Goal: Communication & Community: Participate in discussion

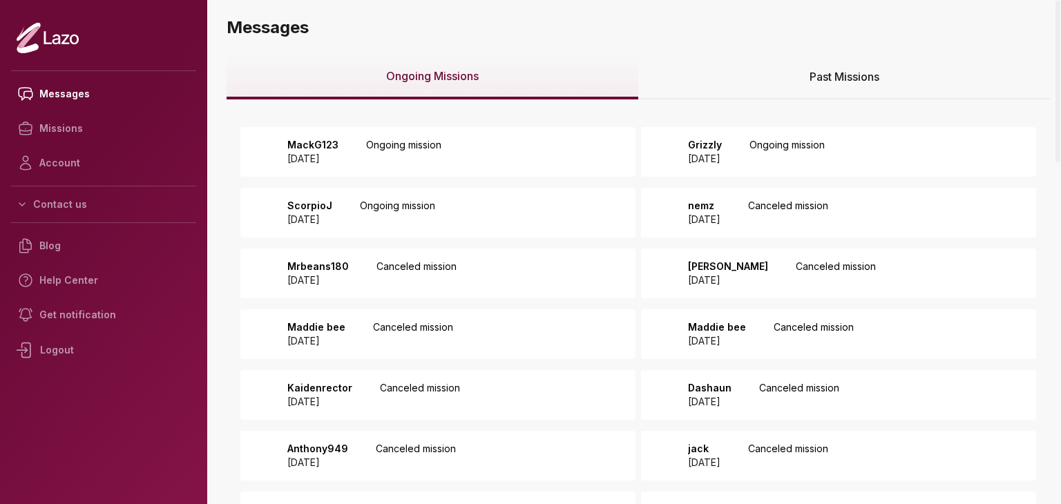
click at [412, 197] on div "ScorpioJ [DATE] Ongoing mission" at bounding box center [437, 213] width 395 height 50
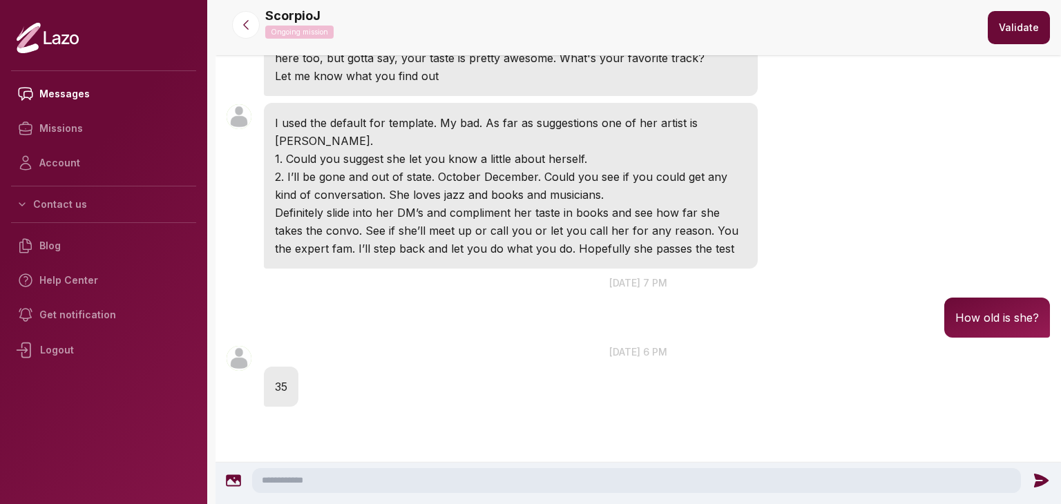
scroll to position [269, 0]
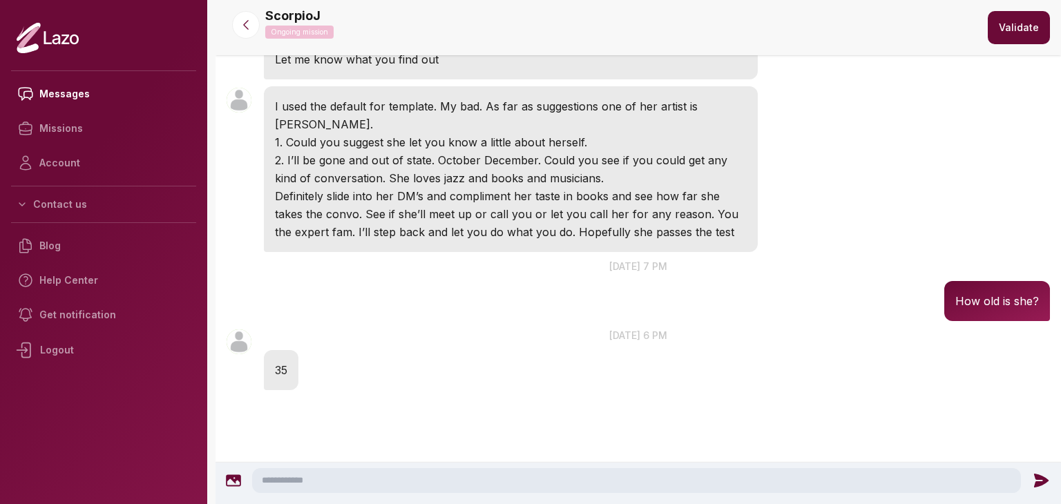
click at [456, 477] on textarea at bounding box center [636, 480] width 769 height 25
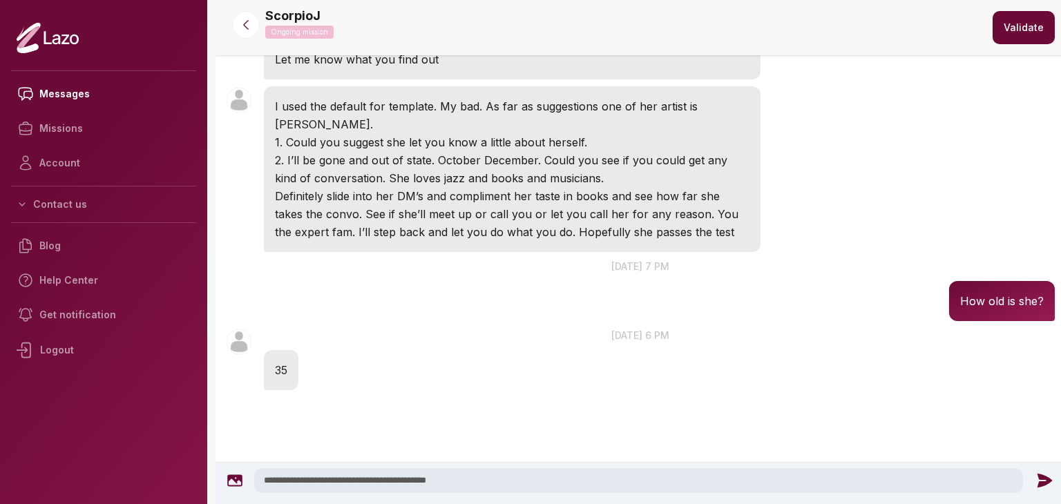
type textarea "**********"
click at [1045, 480] on icon at bounding box center [1044, 481] width 15 height 14
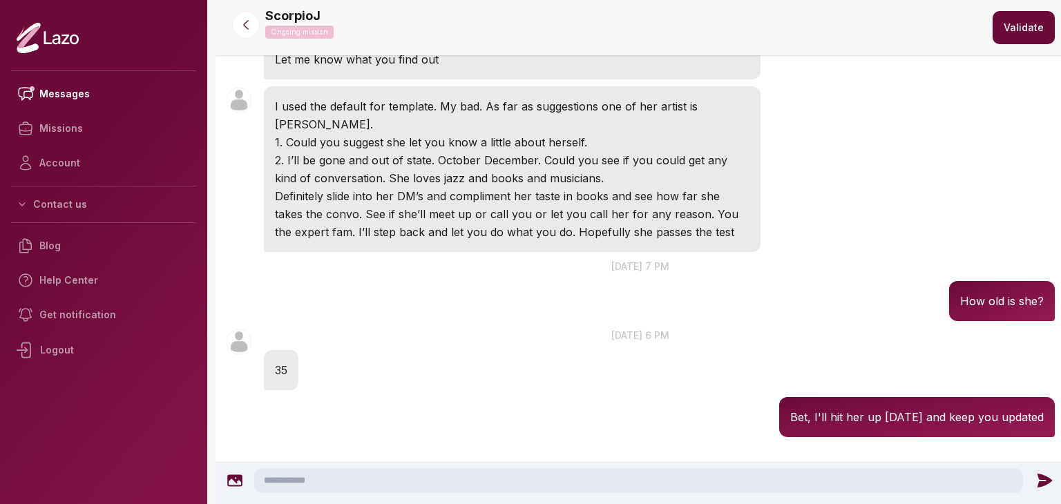
scroll to position [316, 0]
